Goal: Communication & Community: Answer question/provide support

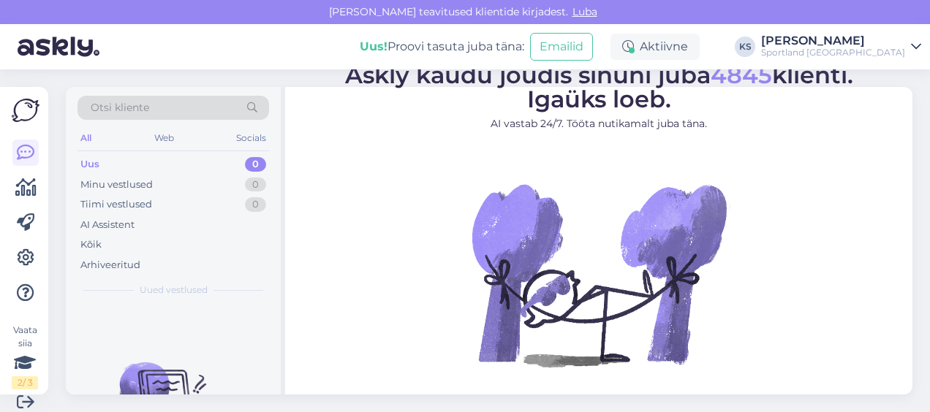
click at [884, 41] on div "[PERSON_NAME]" at bounding box center [833, 41] width 144 height 12
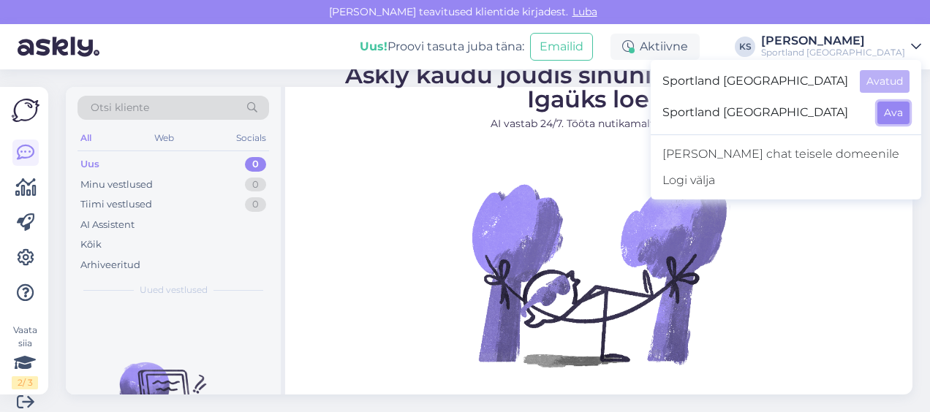
click at [892, 111] on button "Ava" at bounding box center [893, 113] width 32 height 23
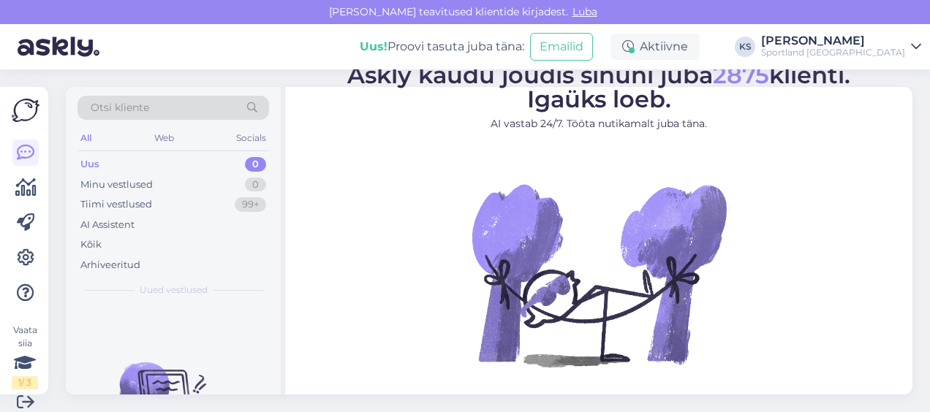
click at [879, 45] on div "[PERSON_NAME]" at bounding box center [833, 41] width 144 height 12
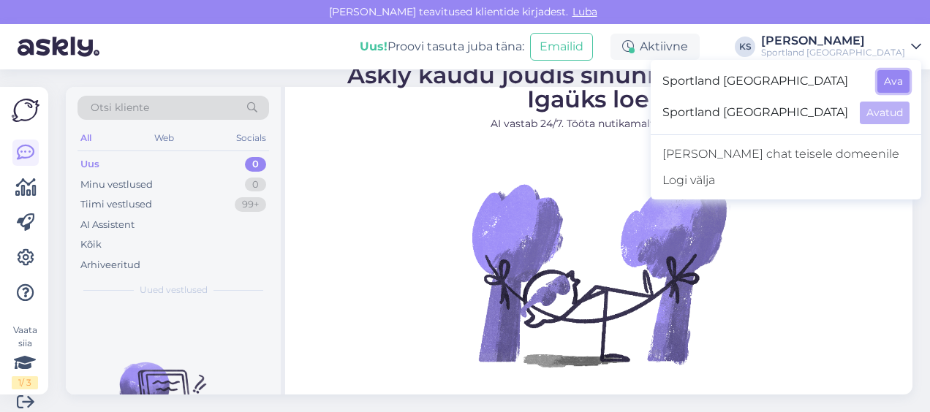
click at [903, 75] on button "Ava" at bounding box center [893, 81] width 32 height 23
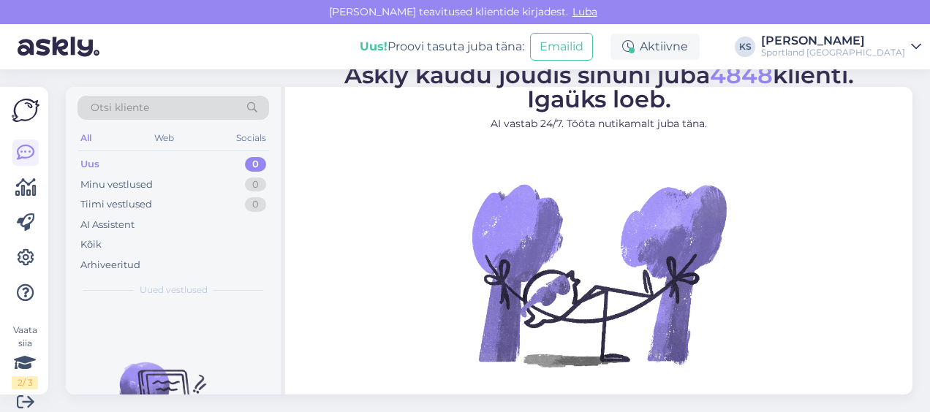
drag, startPoint x: 864, startPoint y: 38, endPoint x: 868, endPoint y: 45, distance: 7.9
click at [864, 38] on div "[PERSON_NAME]" at bounding box center [833, 41] width 144 height 12
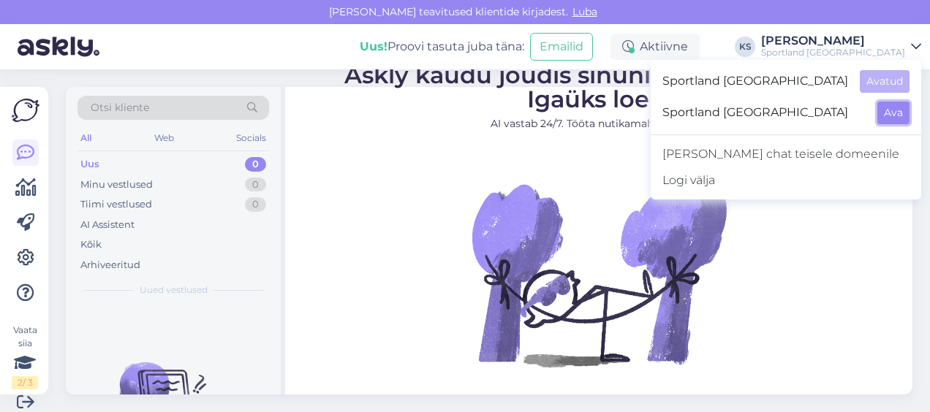
click at [893, 102] on button "Ava" at bounding box center [893, 113] width 32 height 23
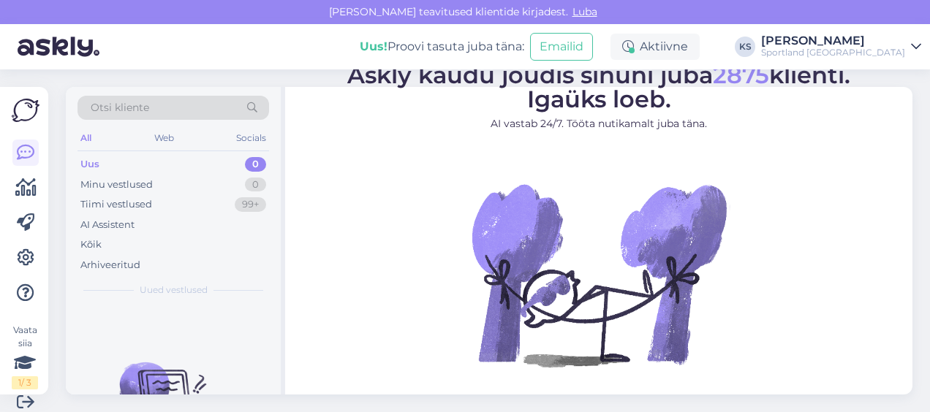
click at [868, 50] on div "Sportland [GEOGRAPHIC_DATA]" at bounding box center [833, 53] width 144 height 12
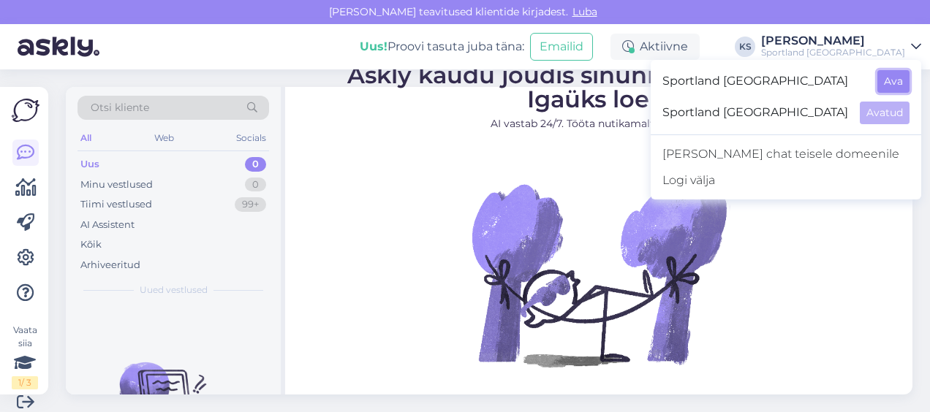
click at [884, 77] on button "Ava" at bounding box center [893, 81] width 32 height 23
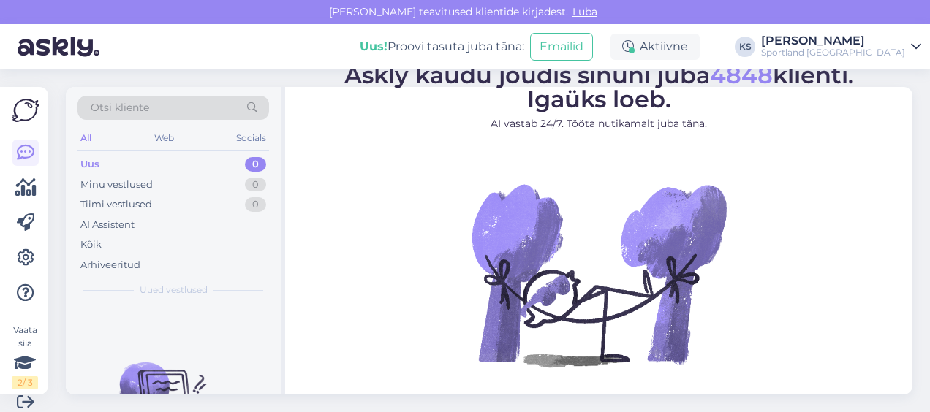
drag, startPoint x: 840, startPoint y: 47, endPoint x: 851, endPoint y: 53, distance: 11.8
click at [840, 46] on div "[PERSON_NAME] Sportland [GEOGRAPHIC_DATA]" at bounding box center [833, 46] width 144 height 23
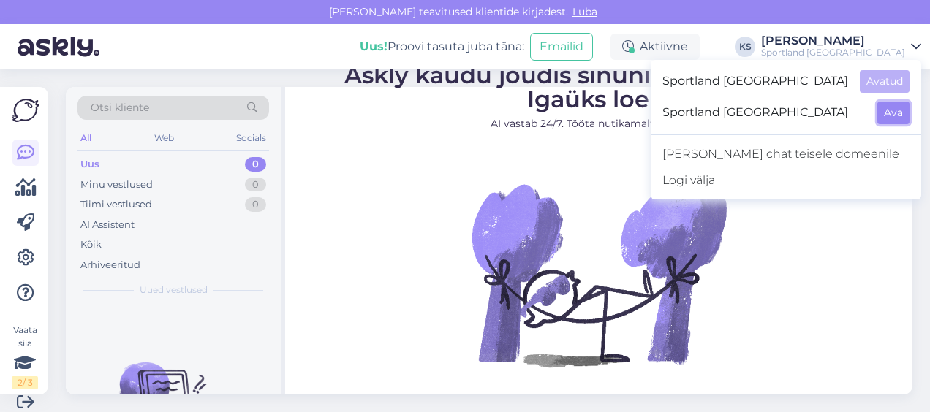
click at [892, 104] on button "Ava" at bounding box center [893, 113] width 32 height 23
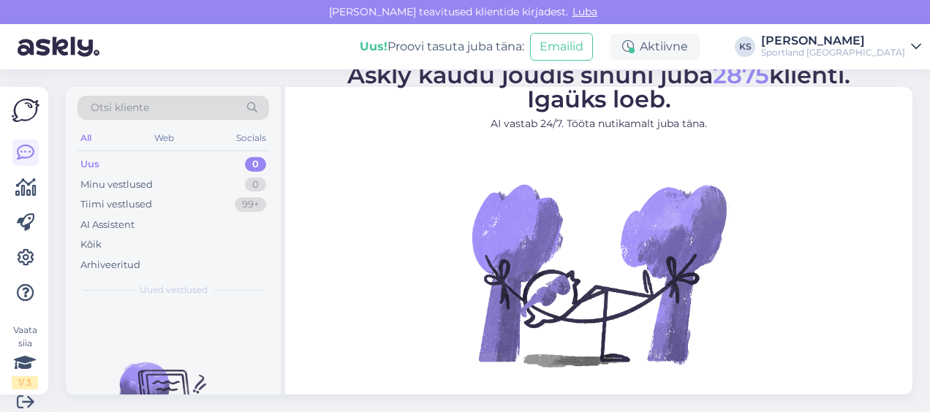
click at [879, 31] on div "Uus! Proovi tasuta [PERSON_NAME]: Emailid Aktiivne KS [PERSON_NAME] Sportland […" at bounding box center [465, 46] width 930 height 45
click at [896, 42] on div "[PERSON_NAME]" at bounding box center [833, 41] width 144 height 12
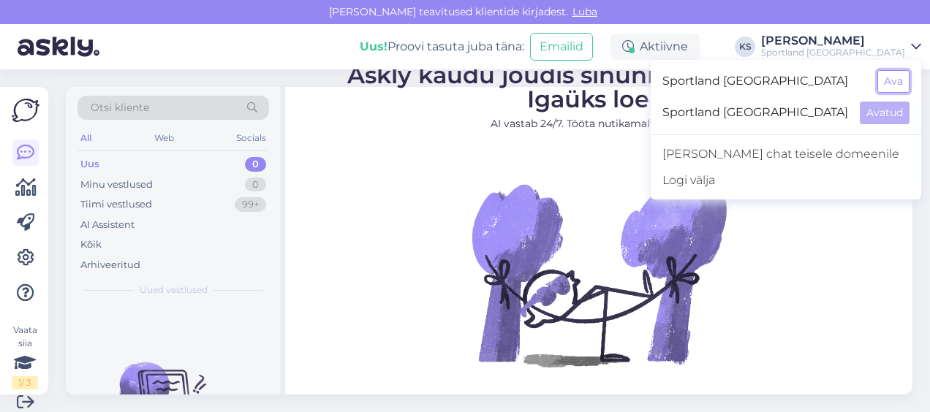
click at [902, 72] on button "Ava" at bounding box center [893, 81] width 32 height 23
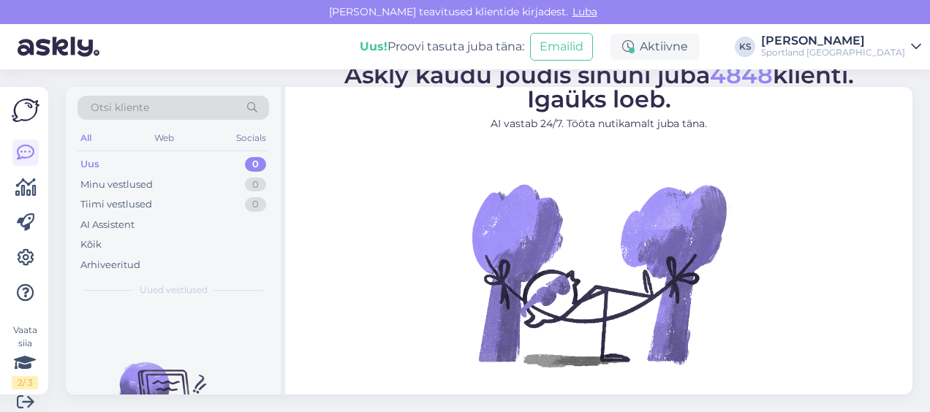
click at [886, 48] on div "Sportland [GEOGRAPHIC_DATA]" at bounding box center [833, 53] width 144 height 12
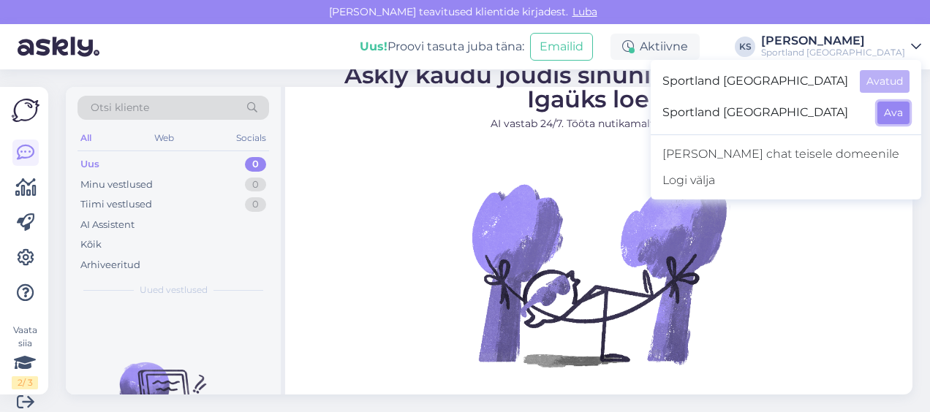
click at [892, 110] on button "Ava" at bounding box center [893, 113] width 32 height 23
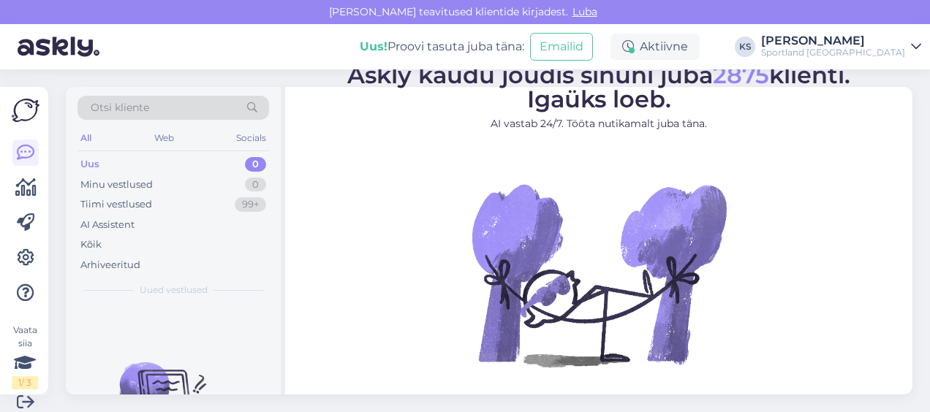
click at [880, 39] on div "[PERSON_NAME]" at bounding box center [833, 41] width 144 height 12
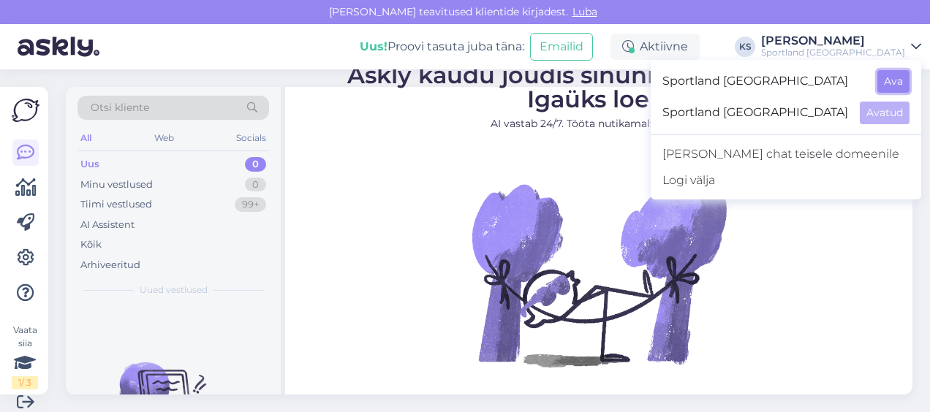
click at [884, 76] on button "Ava" at bounding box center [893, 81] width 32 height 23
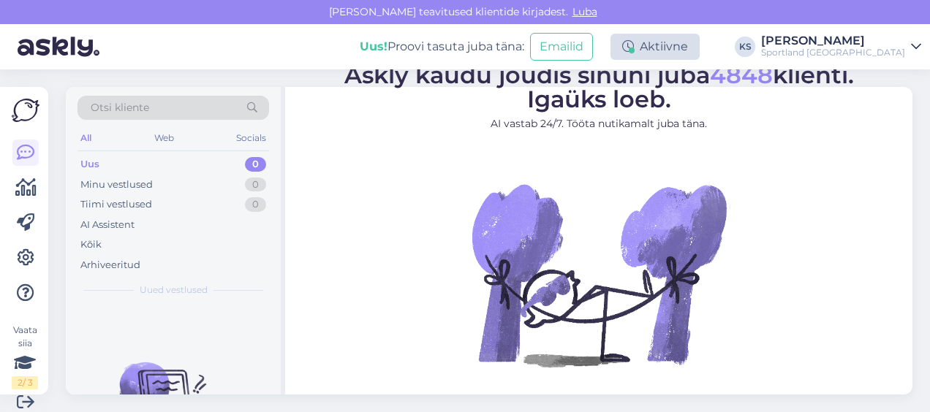
click at [699, 40] on div "Aktiivne" at bounding box center [654, 47] width 89 height 26
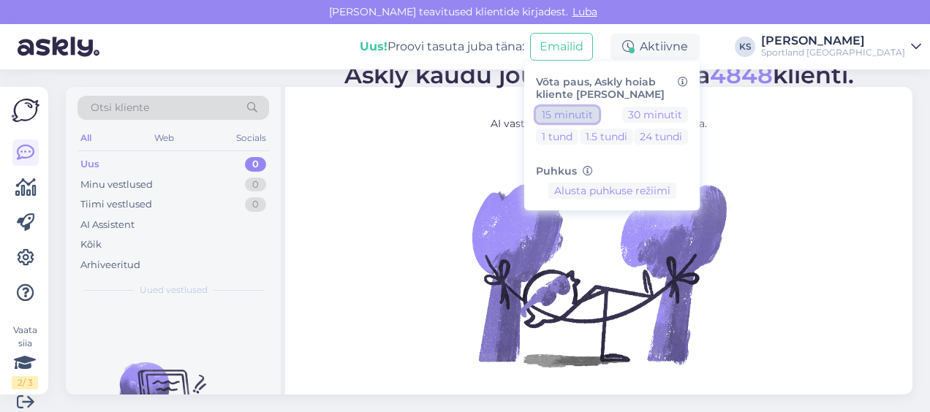
click at [599, 115] on button "15 minutit" at bounding box center [567, 115] width 63 height 16
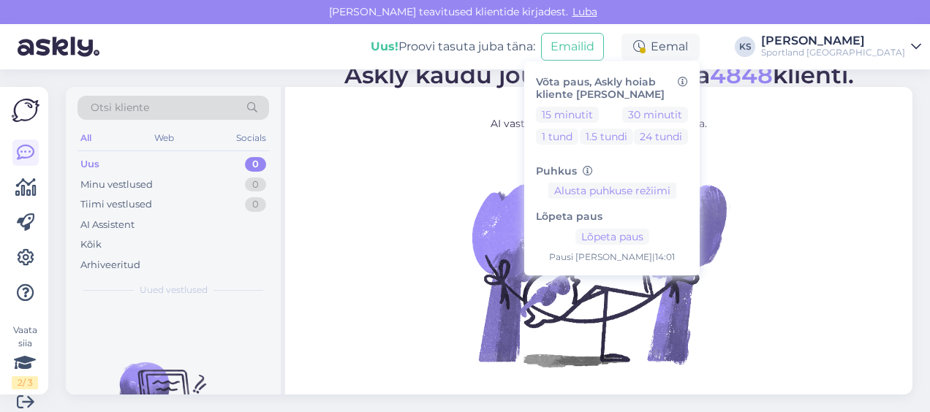
click at [866, 50] on div "Sportland [GEOGRAPHIC_DATA]" at bounding box center [833, 53] width 144 height 12
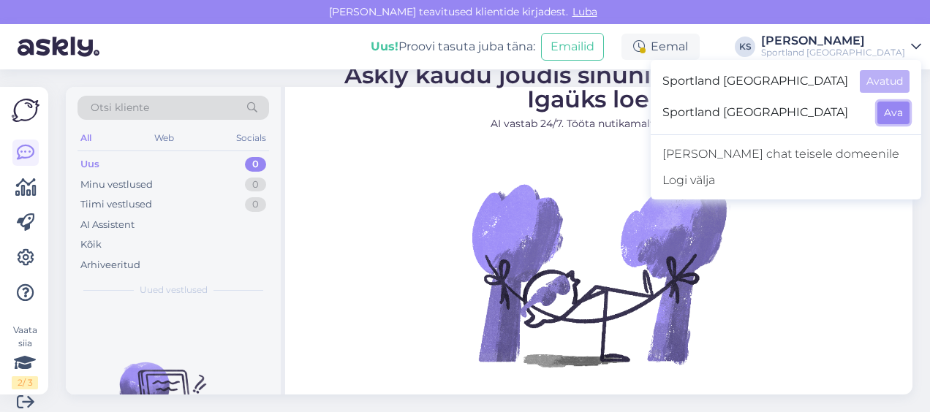
click at [890, 111] on button "Ava" at bounding box center [893, 113] width 32 height 23
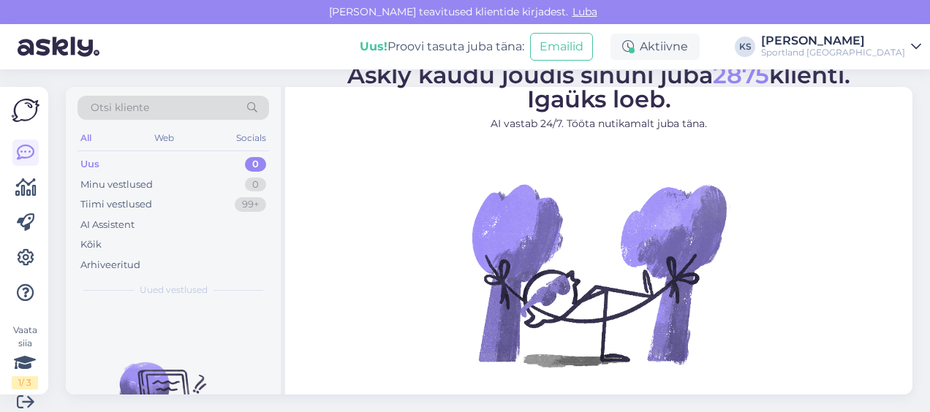
click at [699, 38] on div "Aktiivne" at bounding box center [654, 47] width 89 height 26
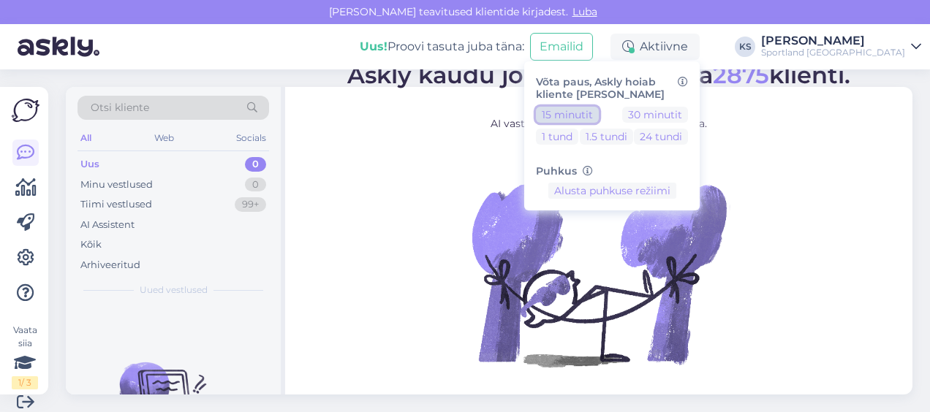
click at [599, 118] on button "15 minutit" at bounding box center [567, 115] width 63 height 16
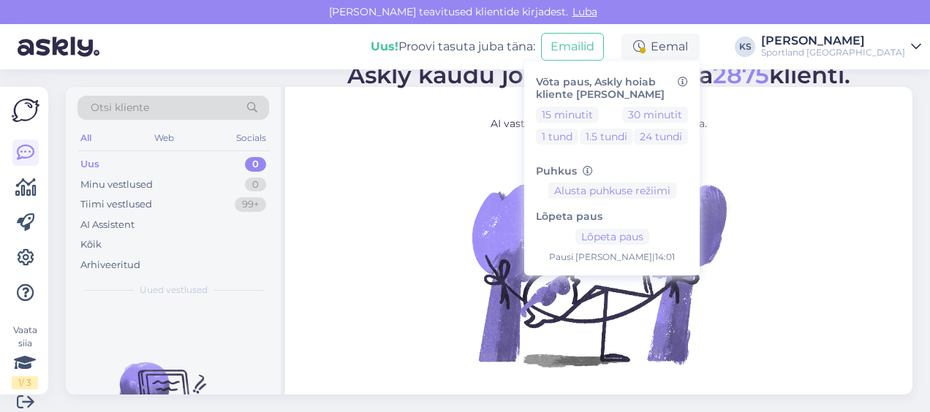
drag, startPoint x: 598, startPoint y: 125, endPoint x: 633, endPoint y: 124, distance: 35.1
click at [649, 235] on button "Lõpeta paus" at bounding box center [612, 237] width 74 height 16
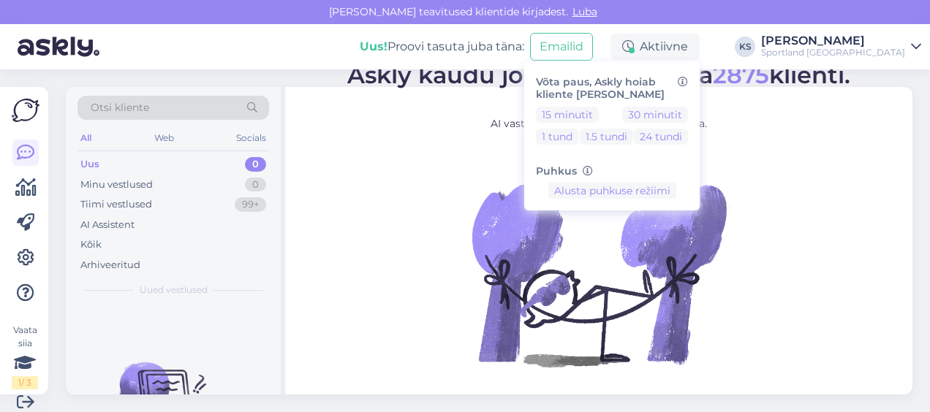
click at [891, 32] on div "Uus! Proovi tasuta [PERSON_NAME]: Emailid Aktiivne Võta paus, Askly hoiab klien…" at bounding box center [465, 46] width 930 height 45
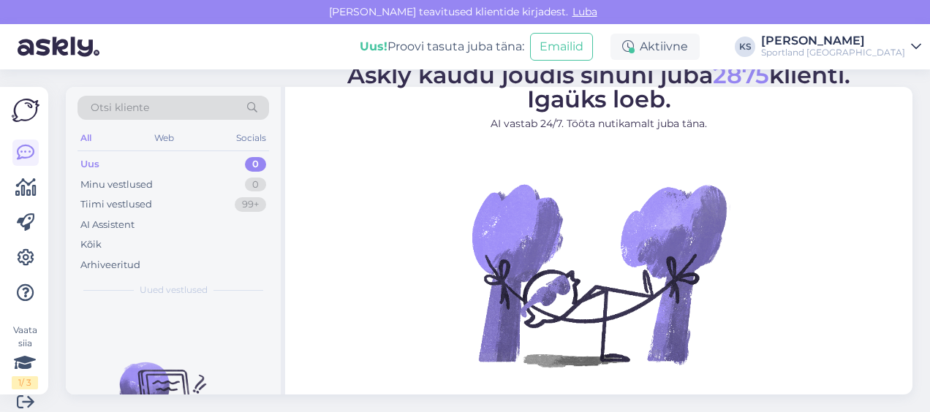
click at [905, 41] on link "[PERSON_NAME] Sportland [GEOGRAPHIC_DATA]" at bounding box center [841, 46] width 160 height 23
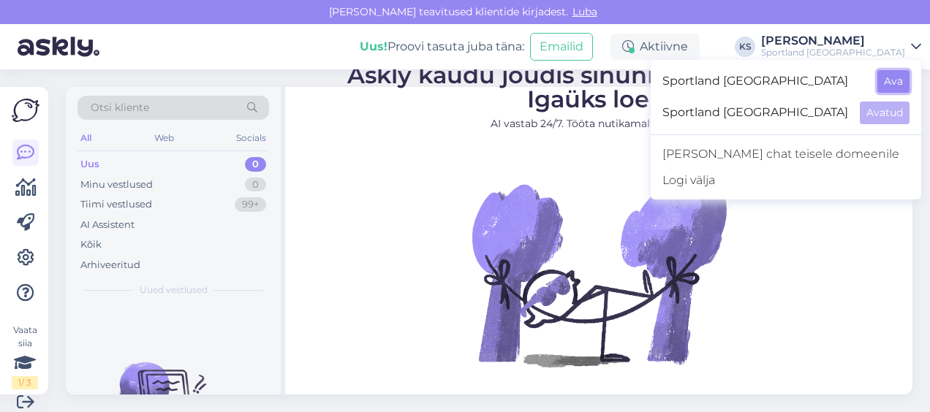
click at [889, 74] on button "Ava" at bounding box center [893, 81] width 32 height 23
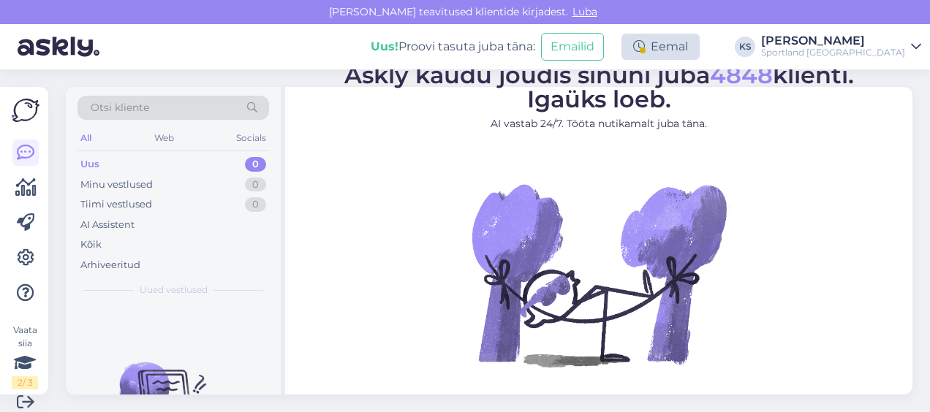
drag, startPoint x: 716, startPoint y: 42, endPoint x: 715, endPoint y: 53, distance: 11.1
click at [699, 41] on div "Eemal" at bounding box center [660, 47] width 78 height 26
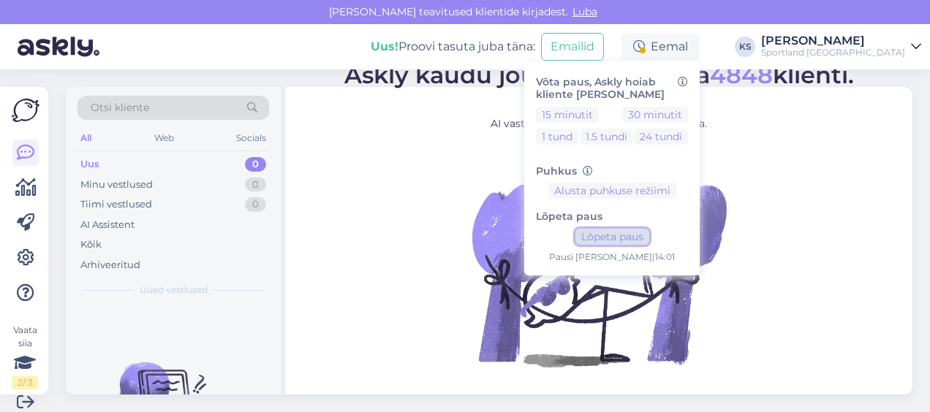
click at [649, 235] on button "Lõpeta paus" at bounding box center [612, 237] width 74 height 16
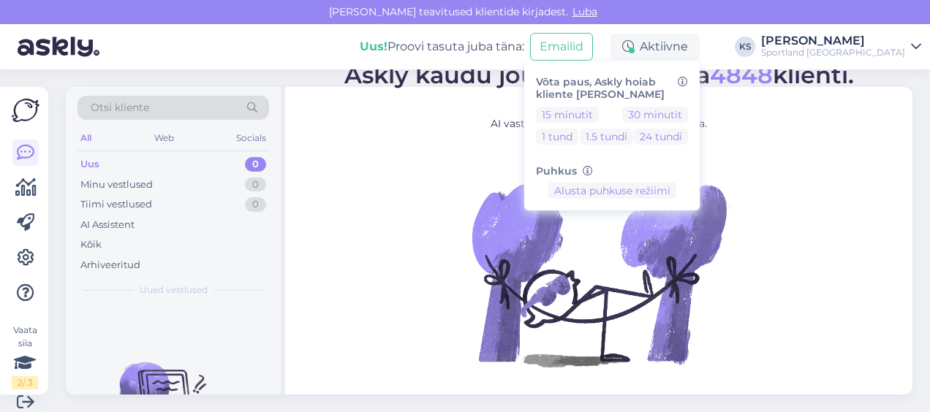
click at [859, 39] on div "[PERSON_NAME]" at bounding box center [833, 41] width 144 height 12
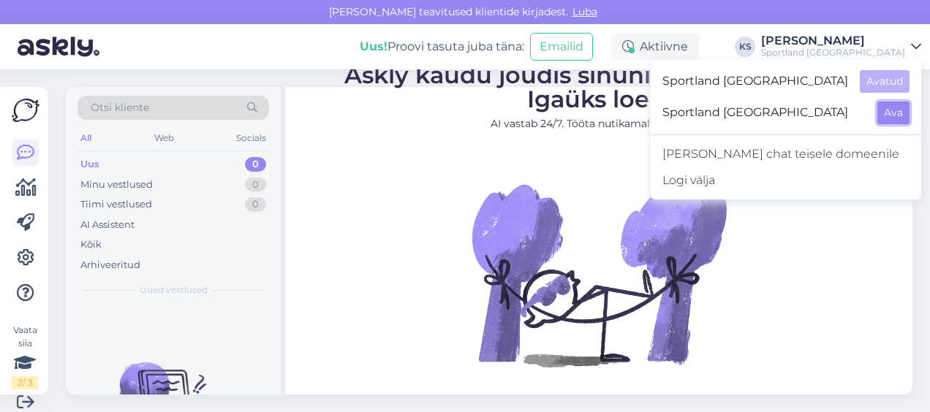
click at [888, 108] on button "Ava" at bounding box center [893, 113] width 32 height 23
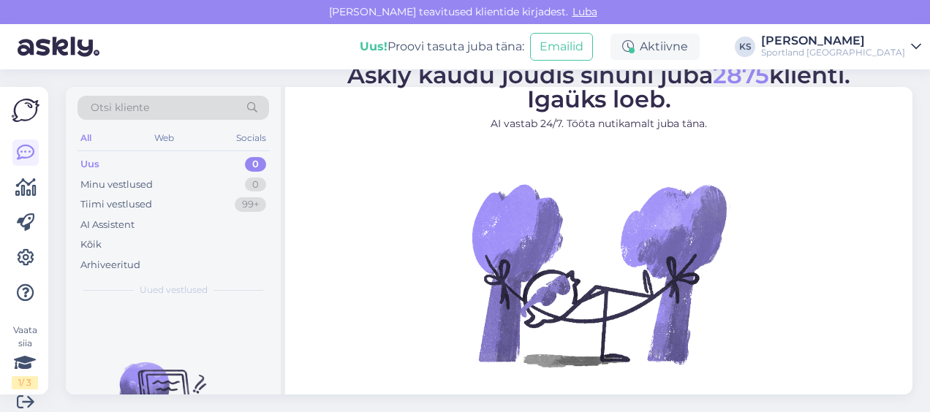
click at [881, 48] on div "Sportland [GEOGRAPHIC_DATA]" at bounding box center [833, 53] width 144 height 12
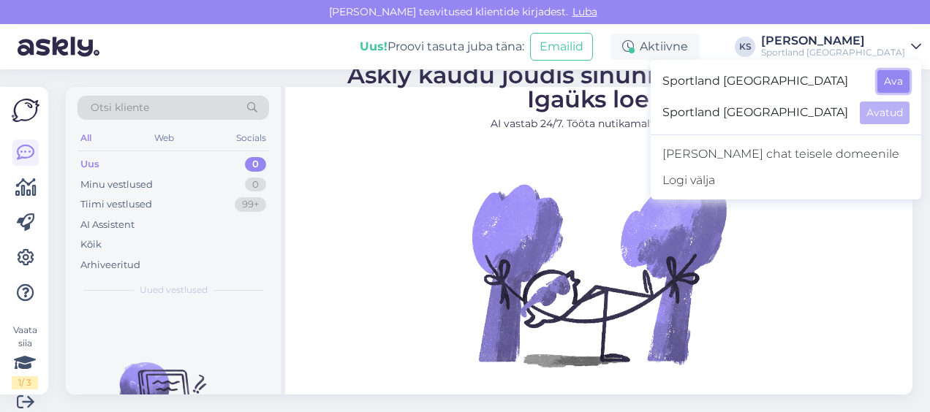
click at [893, 74] on button "Ava" at bounding box center [893, 81] width 32 height 23
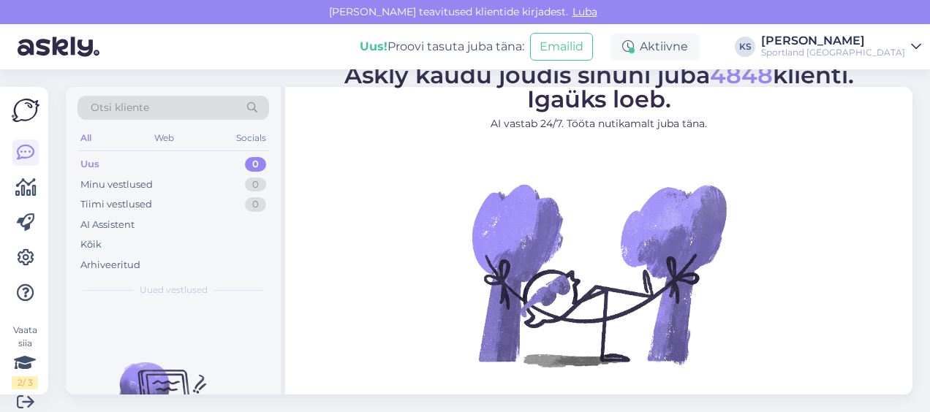
click at [883, 57] on div "Sportland [GEOGRAPHIC_DATA]" at bounding box center [833, 53] width 144 height 12
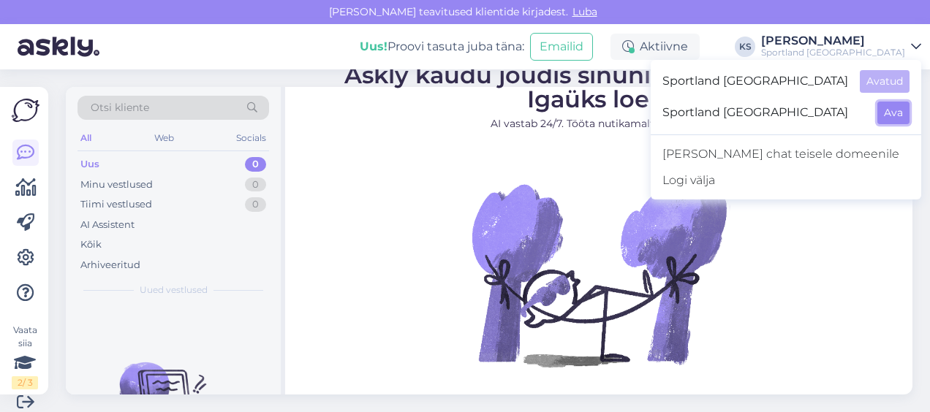
click at [883, 108] on button "Ava" at bounding box center [893, 113] width 32 height 23
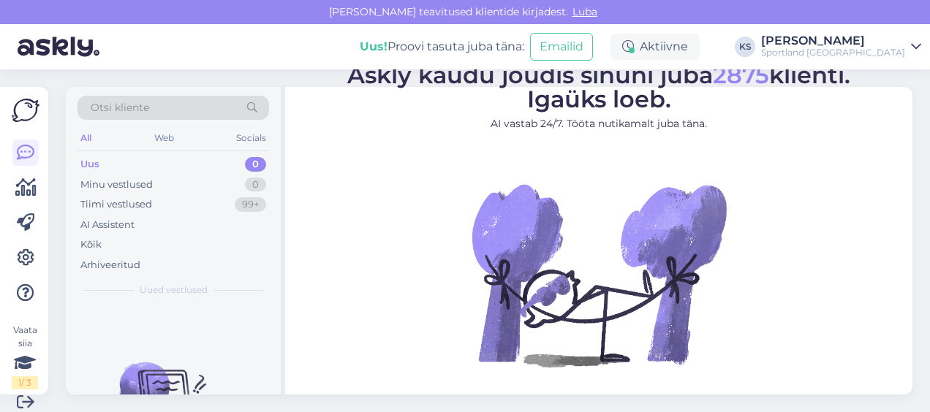
click at [873, 62] on div "Uus! Proovi tasuta [PERSON_NAME]: Emailid Aktiivne KS [PERSON_NAME] Sportland […" at bounding box center [465, 46] width 930 height 45
click at [875, 52] on div "Sportland [GEOGRAPHIC_DATA]" at bounding box center [833, 53] width 144 height 12
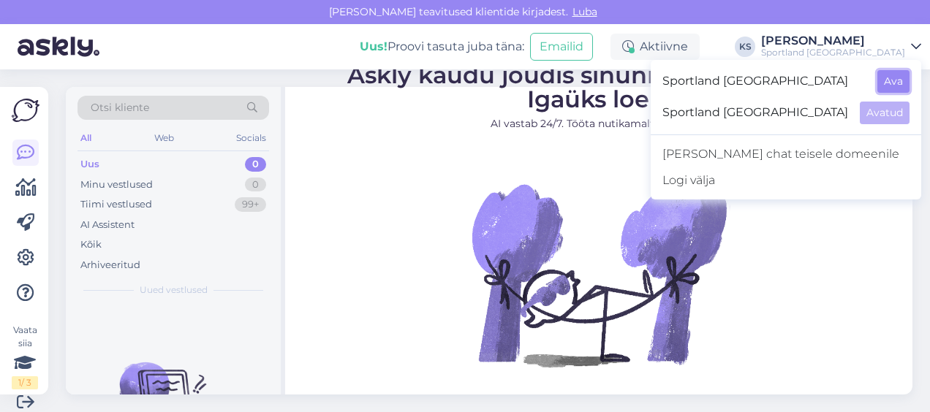
click at [890, 75] on button "Ava" at bounding box center [893, 81] width 32 height 23
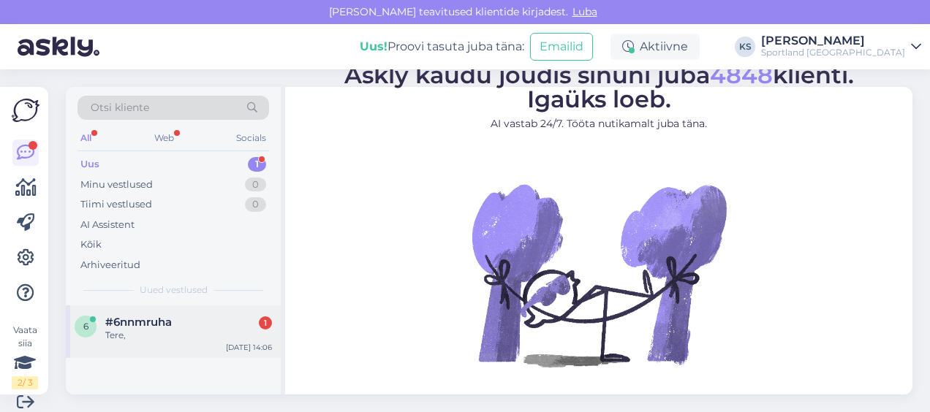
click at [212, 319] on div "#6nnmruha 1" at bounding box center [188, 322] width 167 height 13
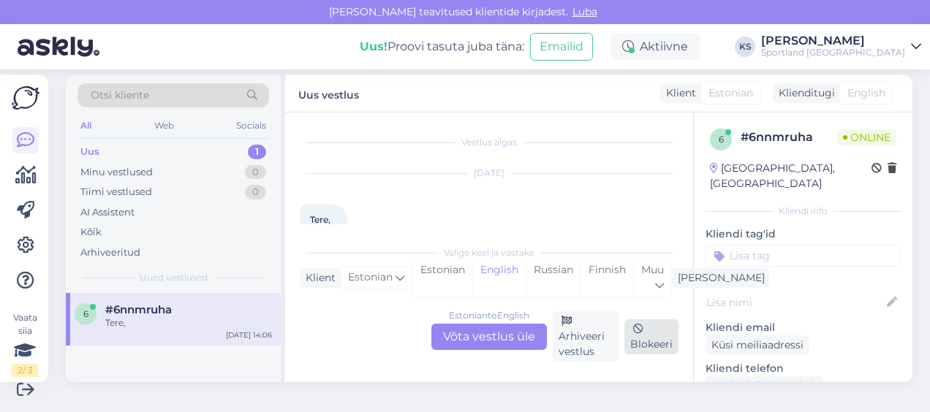
scroll to position [26, 0]
click at [467, 275] on div "Estonian" at bounding box center [442, 277] width 59 height 37
click at [479, 336] on div "Estonian to Estonian Võta vestlus üle" at bounding box center [488, 337] width 115 height 26
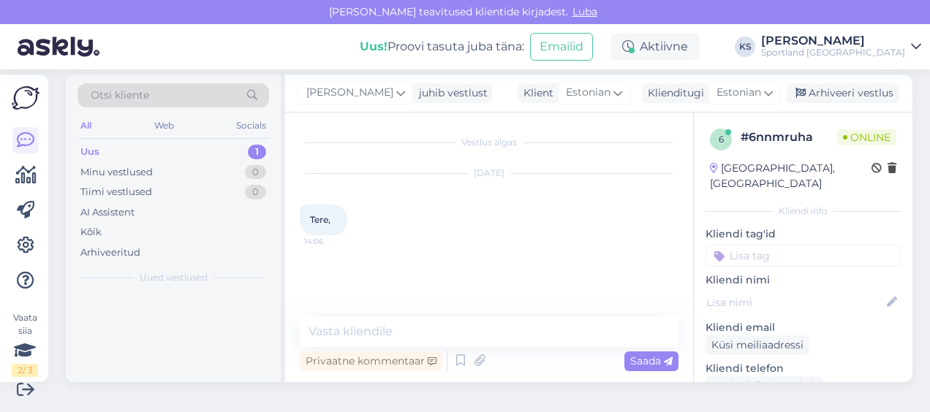
scroll to position [0, 0]
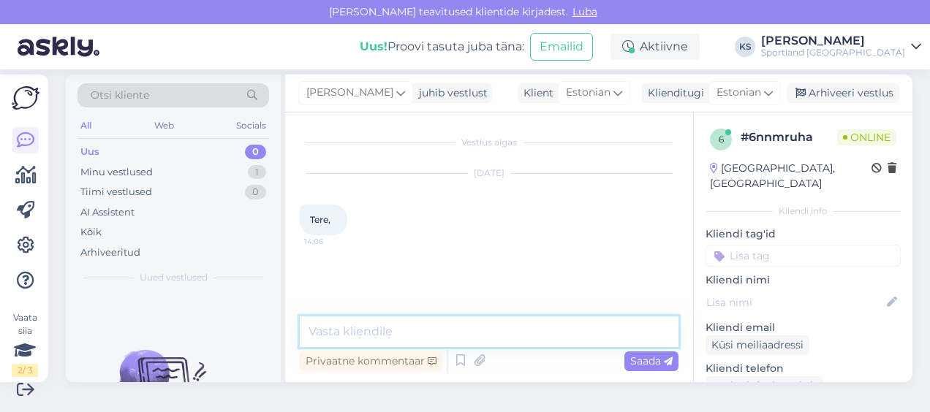
click at [479, 336] on textarea at bounding box center [489, 331] width 379 height 31
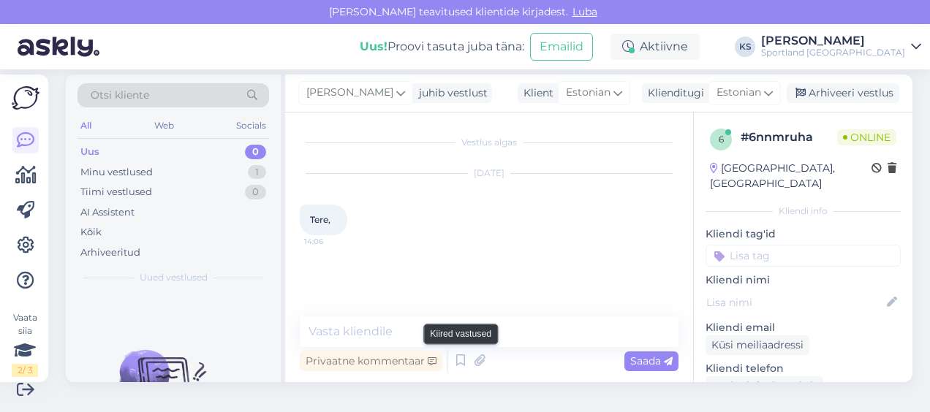
drag, startPoint x: 455, startPoint y: 362, endPoint x: 482, endPoint y: 309, distance: 58.8
click at [455, 361] on icon at bounding box center [461, 361] width 18 height 22
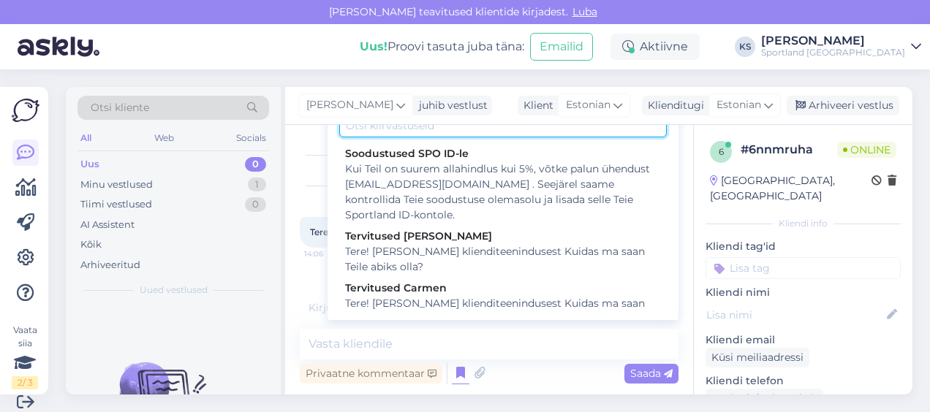
click at [447, 132] on input "text" at bounding box center [502, 126] width 327 height 23
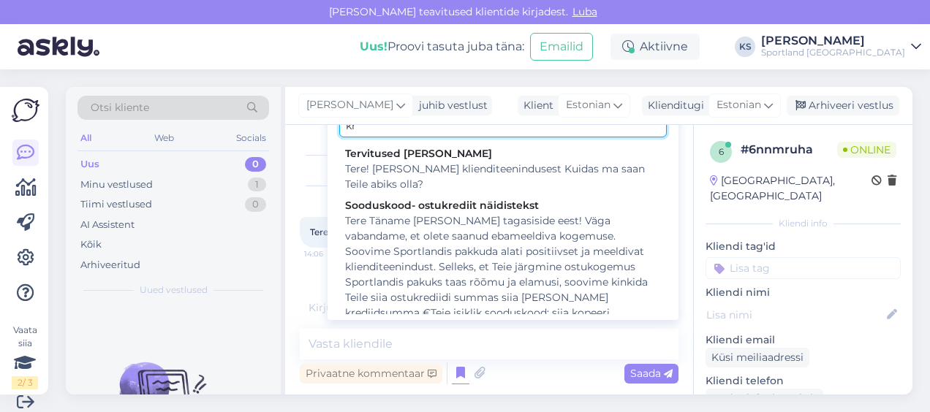
type input "kr"
click at [443, 159] on div "Tervitused [PERSON_NAME]" at bounding box center [503, 153] width 316 height 15
type textarea "Tere! [PERSON_NAME] klienditeenindusest Kuidas ma saan Teile abiks olla?"
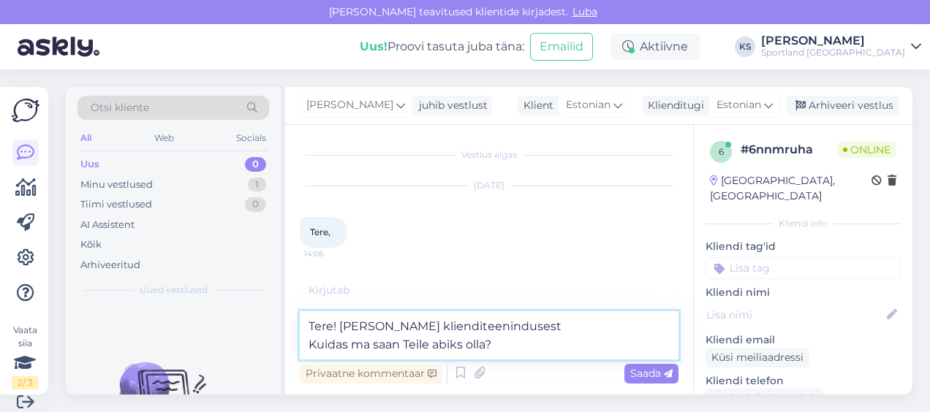
click at [455, 353] on textarea "Tere! [PERSON_NAME] klienditeenindusest Kuidas ma saan Teile abiks olla?" at bounding box center [489, 335] width 379 height 48
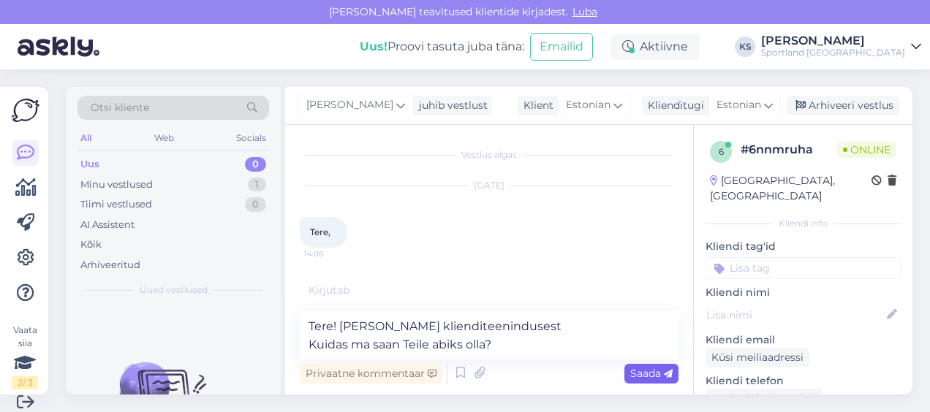
click at [636, 376] on span "Saada" at bounding box center [651, 373] width 42 height 13
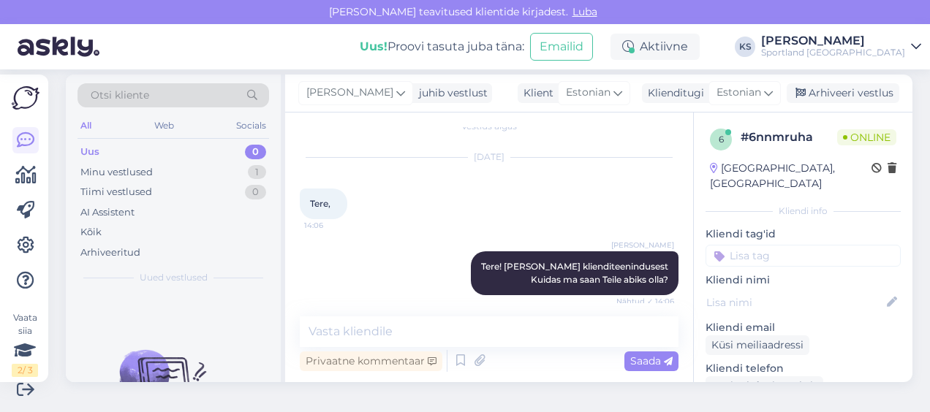
scroll to position [23, 0]
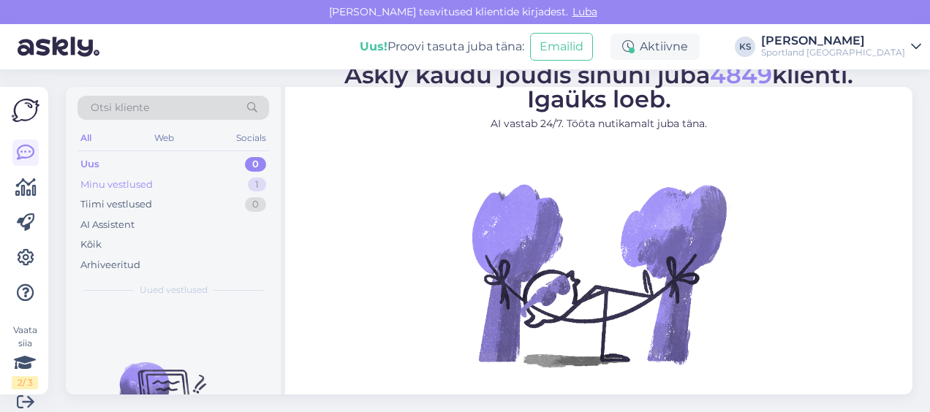
click at [231, 175] on div "Minu vestlused 1" at bounding box center [172, 185] width 191 height 20
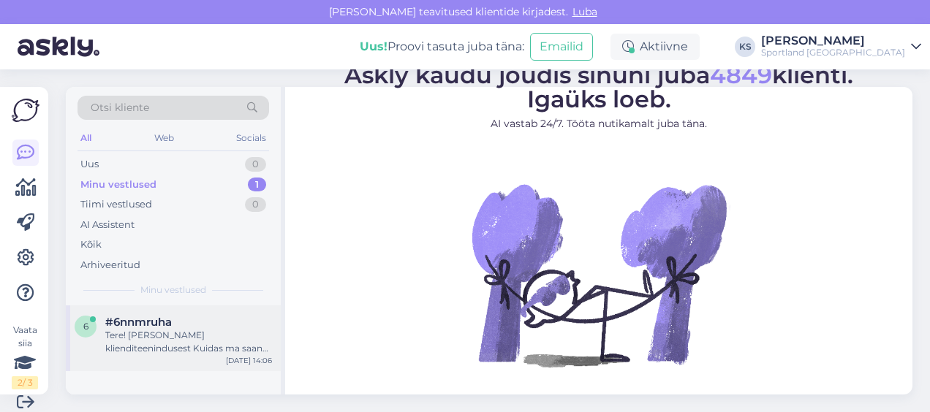
click at [222, 322] on div "#6nnmruha" at bounding box center [188, 322] width 167 height 13
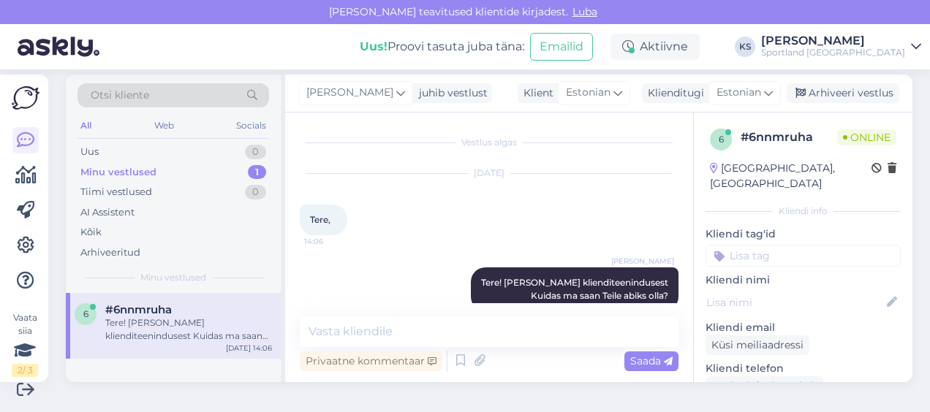
scroll to position [23, 0]
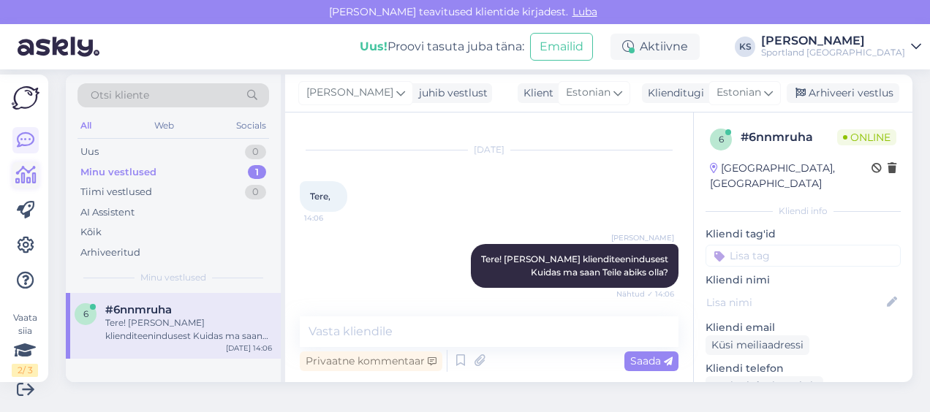
click at [32, 167] on icon at bounding box center [25, 176] width 21 height 18
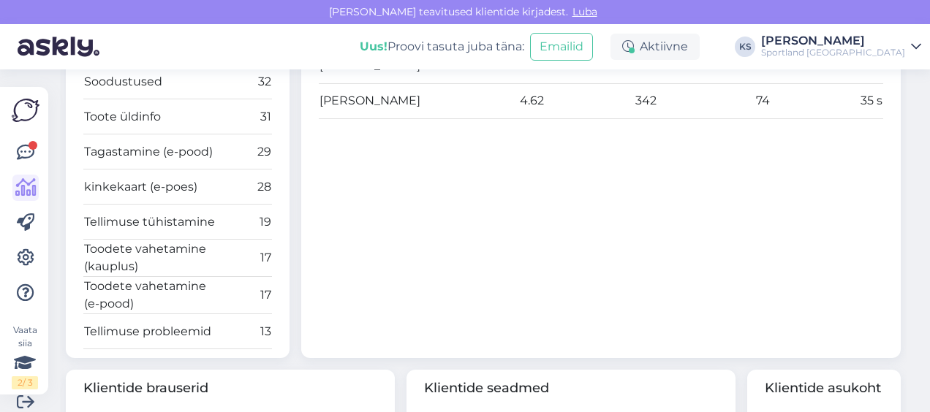
scroll to position [804, 0]
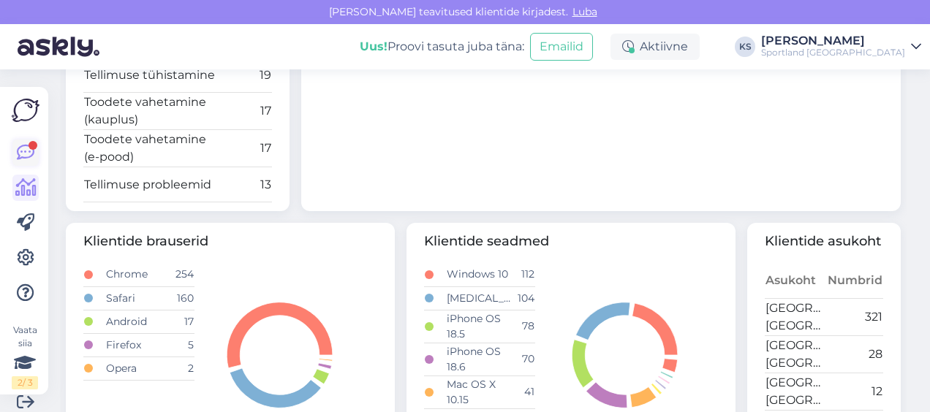
click at [27, 159] on icon at bounding box center [26, 153] width 18 height 18
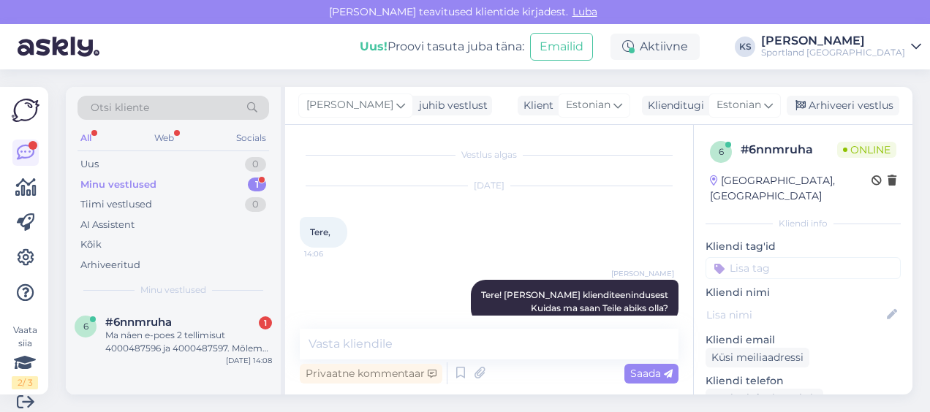
scroll to position [12, 0]
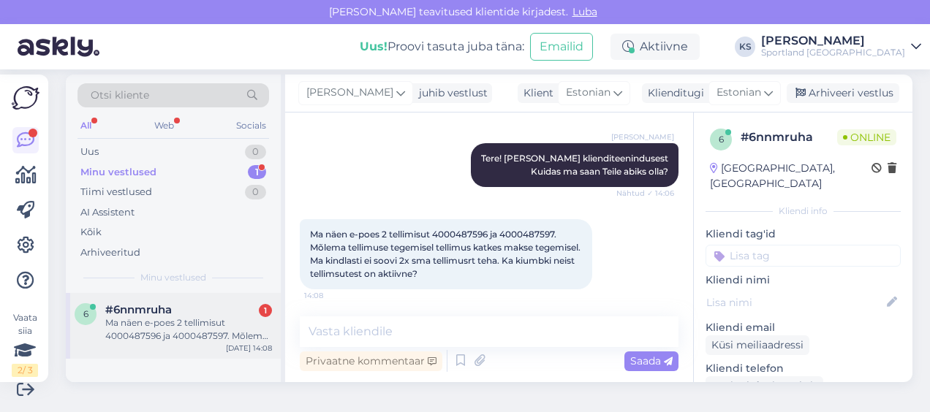
click at [182, 308] on div "#6nnmruha 1" at bounding box center [188, 309] width 167 height 13
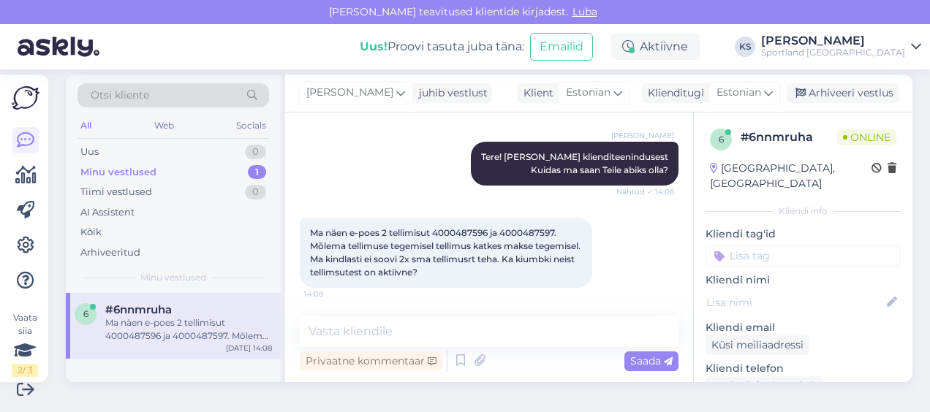
click at [465, 224] on div "Ma näen e-poes 2 tellimisut 4000487596 ja 4000487597. Mõlema tellimuse tegemise…" at bounding box center [446, 253] width 292 height 70
copy span "4000487596"
click at [550, 232] on span "Ma näen e-poes 2 tellimisut 4000487596 ja 4000487597. Mõlema tellimuse tegemise…" at bounding box center [446, 252] width 273 height 50
drag, startPoint x: 550, startPoint y: 232, endPoint x: 200, endPoint y: 7, distance: 416.2
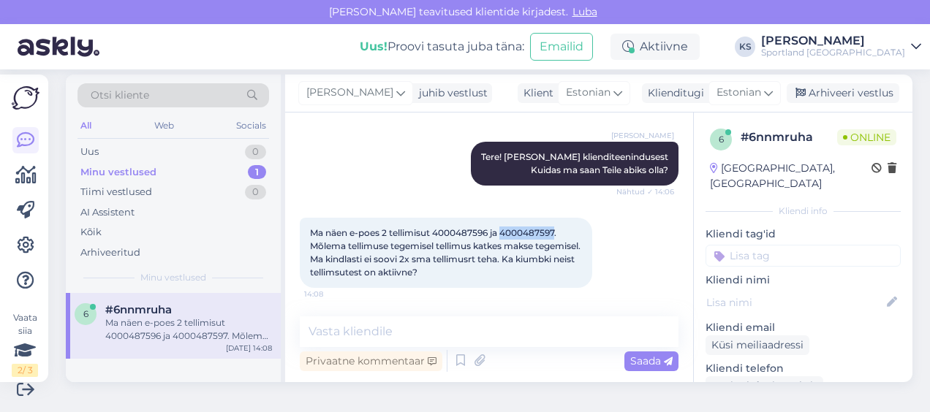
click at [542, 225] on div "Ma näen e-poes 2 tellimisut 4000487596 ja 4000487597. Mõlema tellimuse tegemise…" at bounding box center [446, 253] width 292 height 70
copy span "4000487597"
click at [383, 315] on div "Vestlus algas Aug 28 2025 Tere, 14:06 Kristina Silm Tere! Olen Kristina kliendi…" at bounding box center [489, 248] width 408 height 270
click at [398, 326] on textarea at bounding box center [489, 331] width 379 height 31
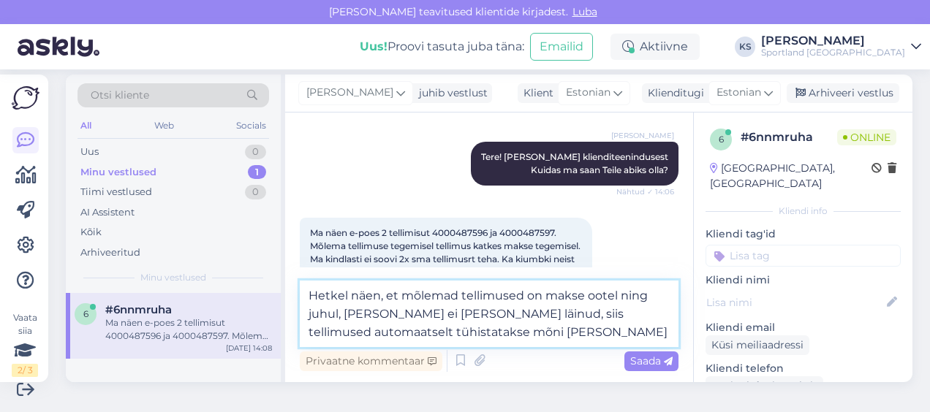
type textarea "Hetkel näen, et mõlemad tellimused on makse ootel ning juhul, kui makse ei ole …"
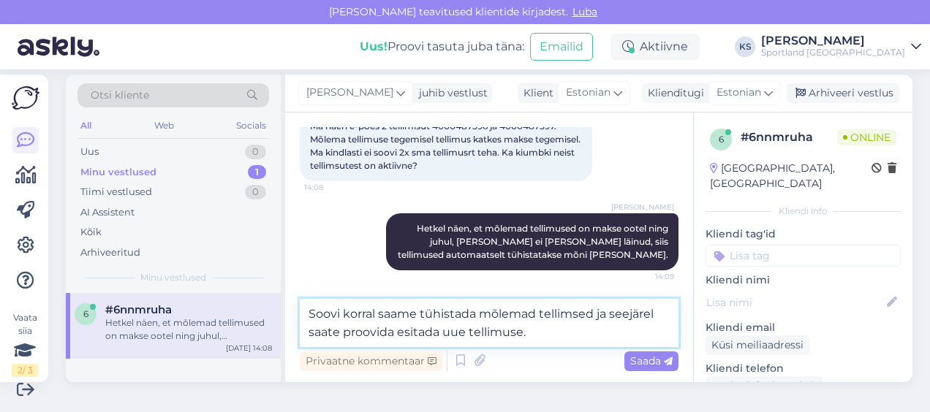
scroll to position [248, 0]
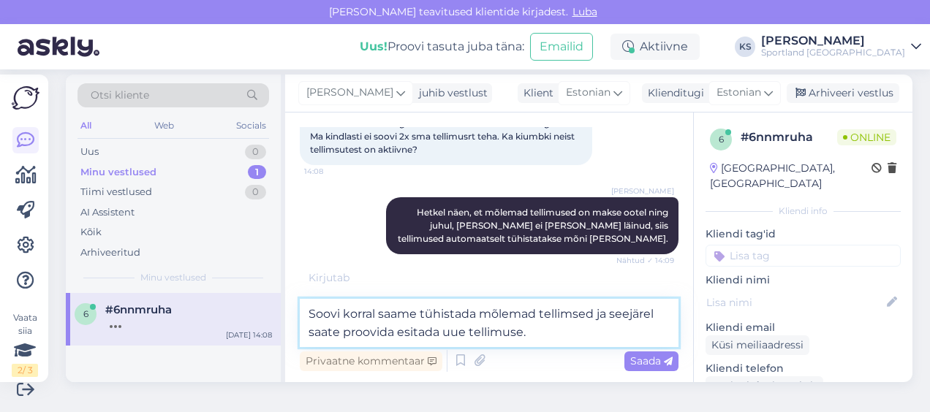
click at [571, 316] on textarea "Soovi korral saame tühistada mõlemad tellimsed ja seejärel saate proovida esita…" at bounding box center [489, 323] width 379 height 48
type textarea "Soovi korral saame tühistada mõlemad tellimused ja seejärel saate proovida esit…"
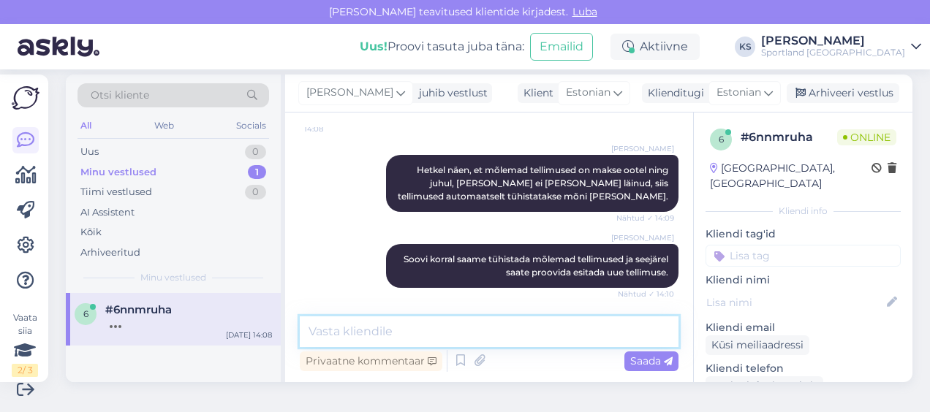
scroll to position [367, 0]
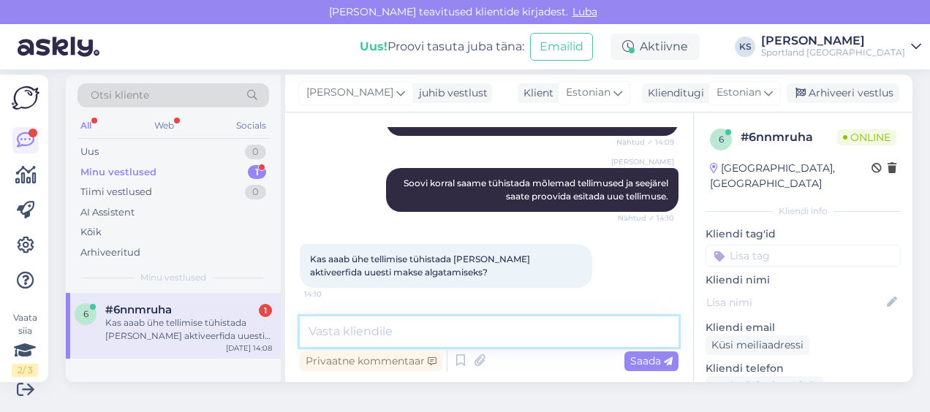
click at [563, 323] on textarea at bounding box center [489, 331] width 379 height 31
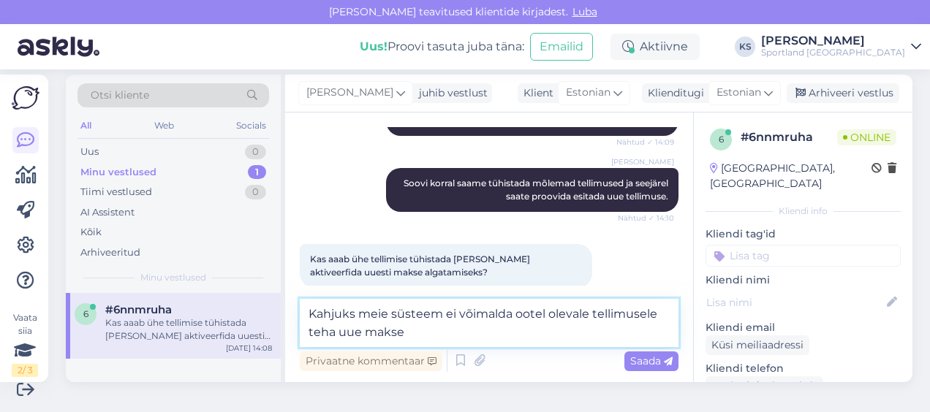
type textarea "Kahjuks meie süsteem ei võimalda ootel olevale tellimusele teha uue makse."
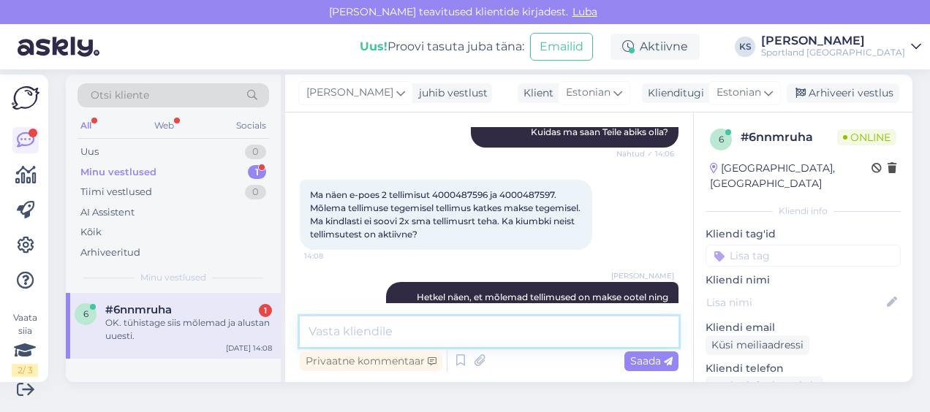
scroll to position [140, 0]
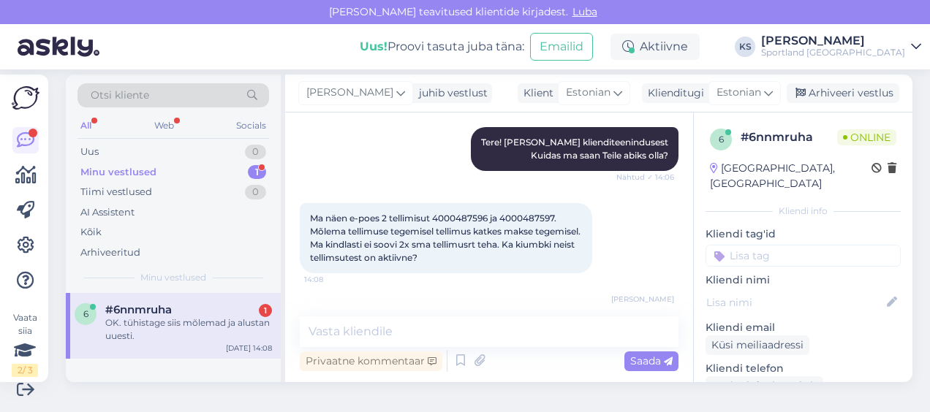
click at [461, 213] on span "Ma näen e-poes 2 tellimisut 4000487596 ja 4000487597. Mõlema tellimuse tegemise…" at bounding box center [446, 238] width 273 height 50
copy span "4000487596"
click at [349, 327] on textarea at bounding box center [489, 331] width 379 height 31
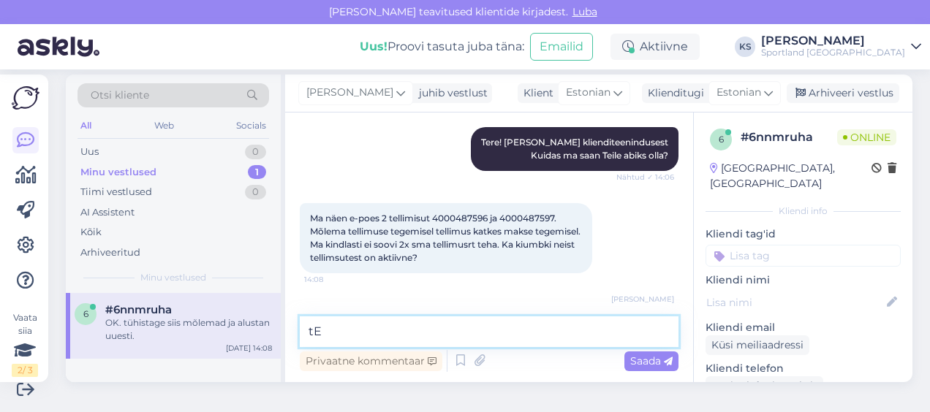
type textarea "t"
type textarea "Tellimused on tühistatud."
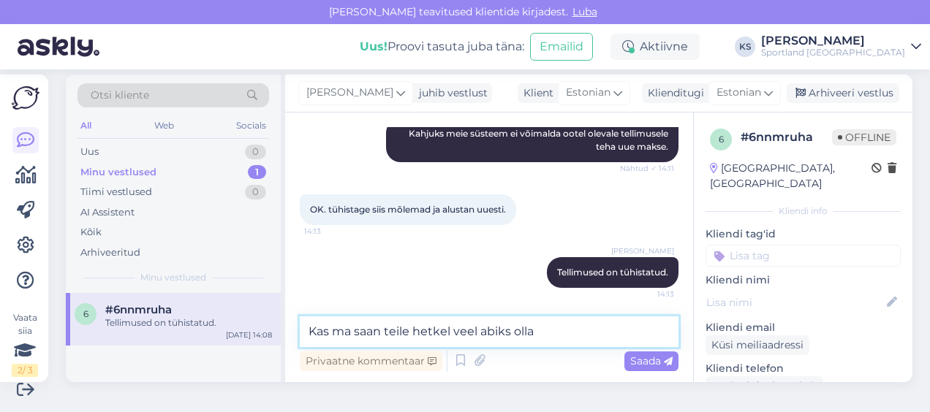
type textarea "Kas ma saan teile hetkel veel abiks olla?"
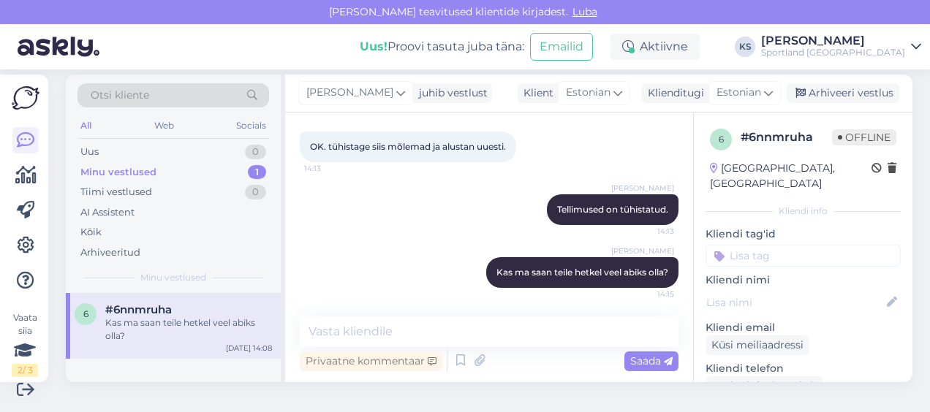
click at [763, 245] on input at bounding box center [802, 256] width 195 height 22
type input "tü"
click at [775, 286] on div "Tellimuse tühistamine" at bounding box center [803, 293] width 111 height 15
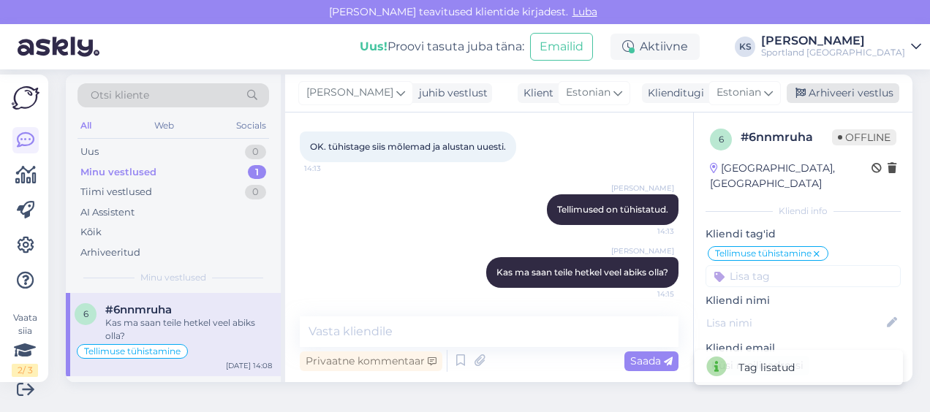
click at [862, 88] on div "Arhiveeri vestlus" at bounding box center [842, 93] width 113 height 20
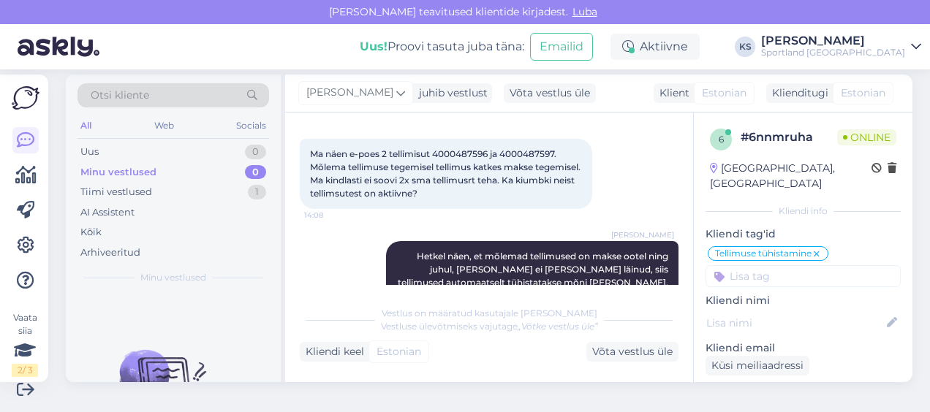
scroll to position [0, 0]
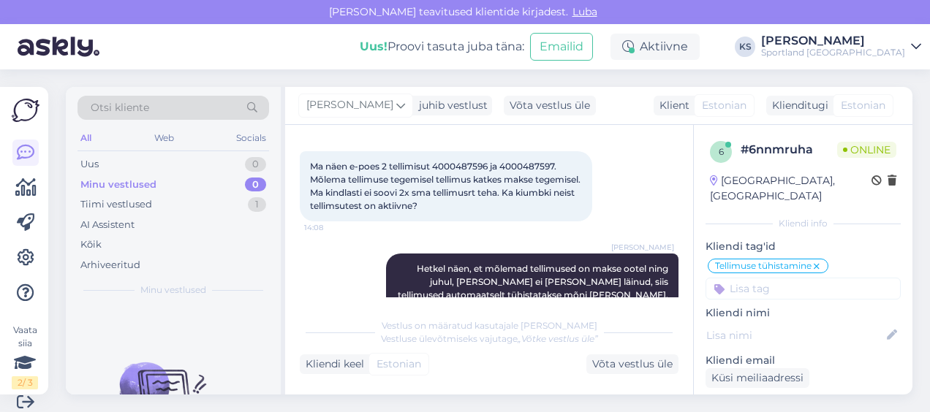
click at [529, 171] on span "Ma näen e-poes 2 tellimisut 4000487596 ja 4000487597. Mõlema tellimuse tegemise…" at bounding box center [446, 186] width 273 height 50
click at [533, 170] on span "Ma näen e-poes 2 tellimisut 4000487596 ja 4000487597. Mõlema tellimuse tegemise…" at bounding box center [446, 186] width 273 height 50
click at [537, 167] on span "Ma näen e-poes 2 tellimisut 4000487596 ja 4000487597. Mõlema tellimuse tegemise…" at bounding box center [446, 186] width 273 height 50
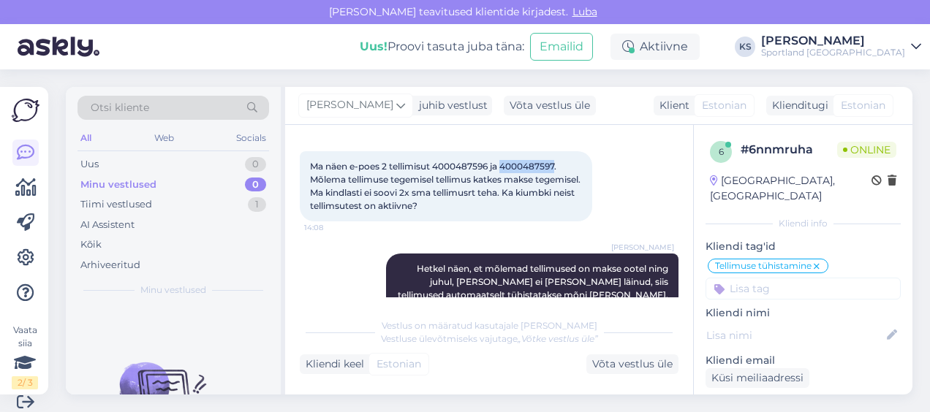
copy span "4000487597"
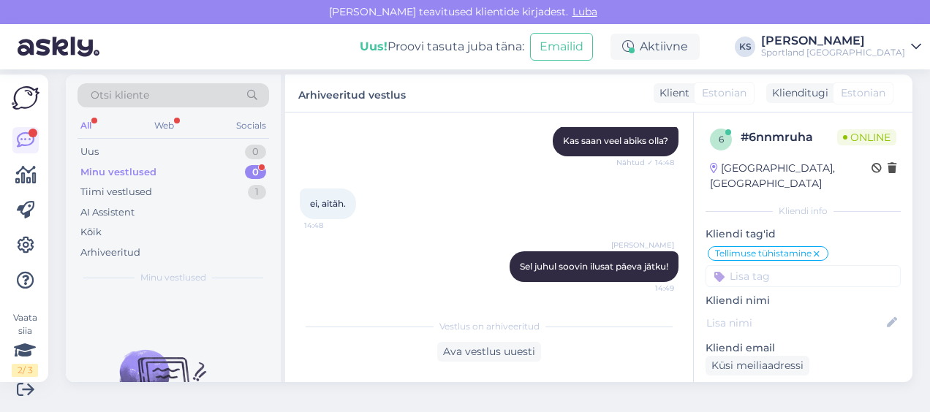
scroll to position [1408, 0]
click at [264, 186] on div "1" at bounding box center [257, 192] width 18 height 15
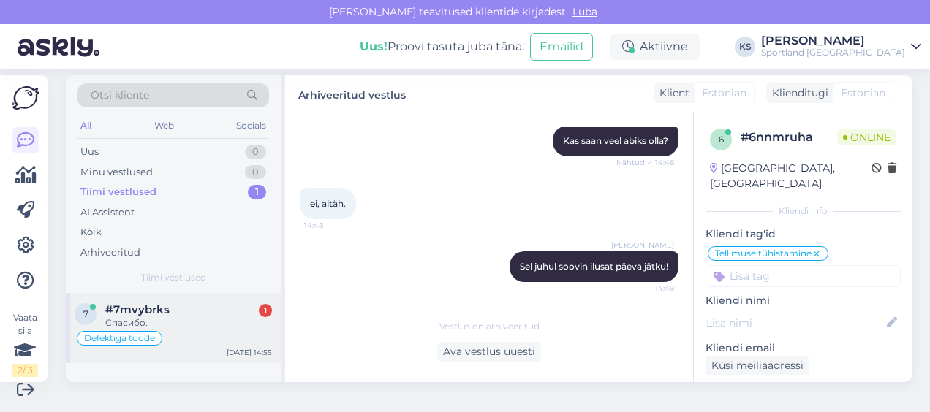
click at [204, 308] on div "#7mvybrks 1" at bounding box center [188, 309] width 167 height 13
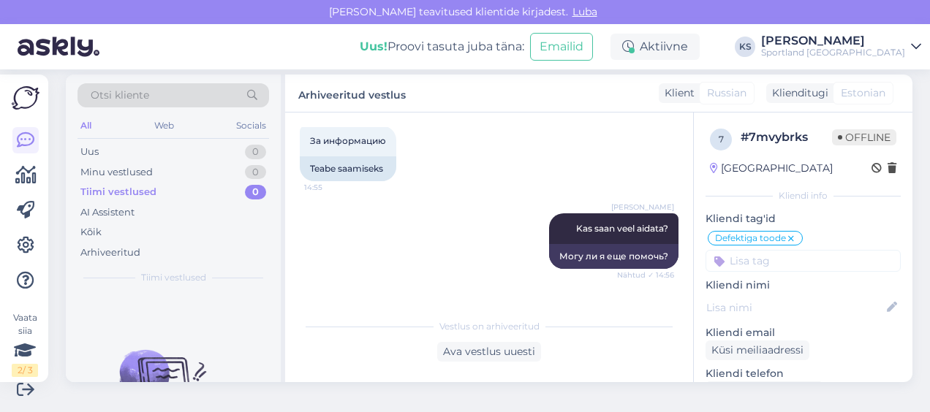
scroll to position [772, 0]
